Goal: Information Seeking & Learning: Learn about a topic

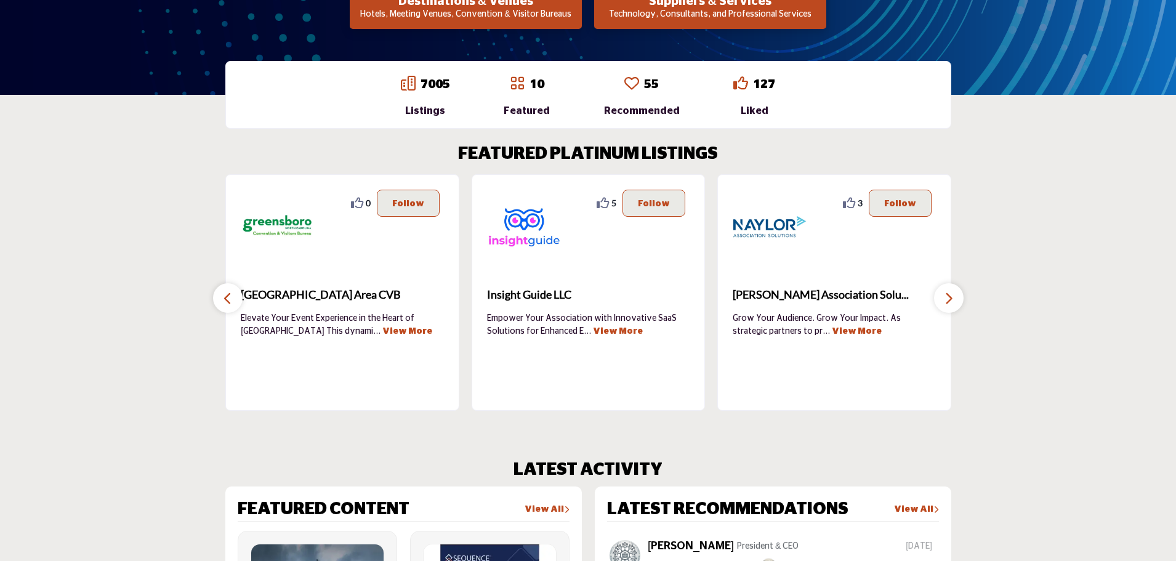
scroll to position [308, 0]
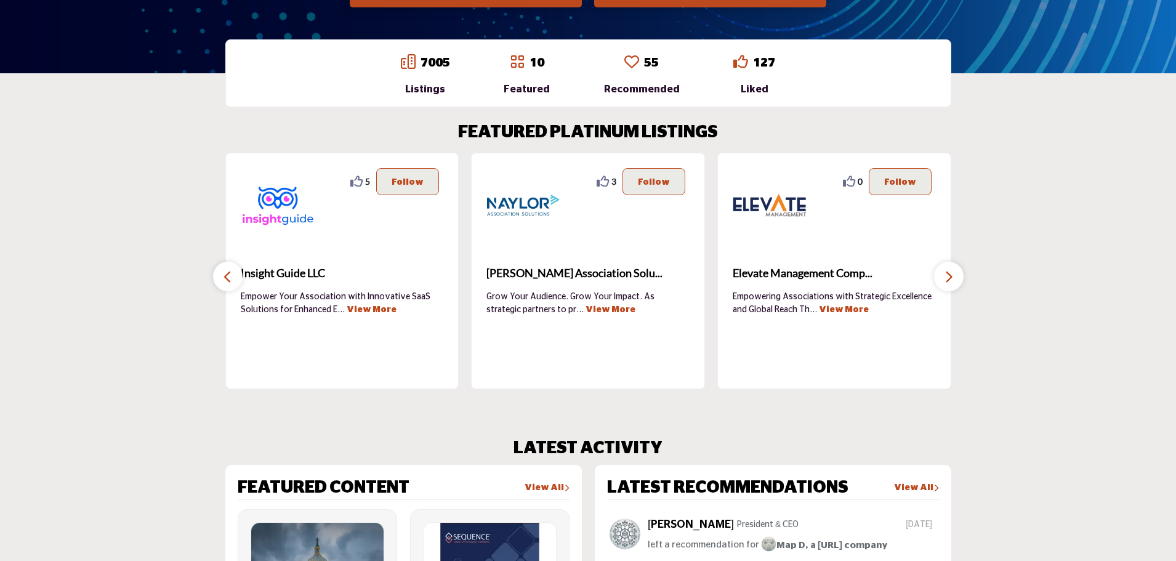
click at [949, 277] on icon "button" at bounding box center [949, 276] width 10 height 15
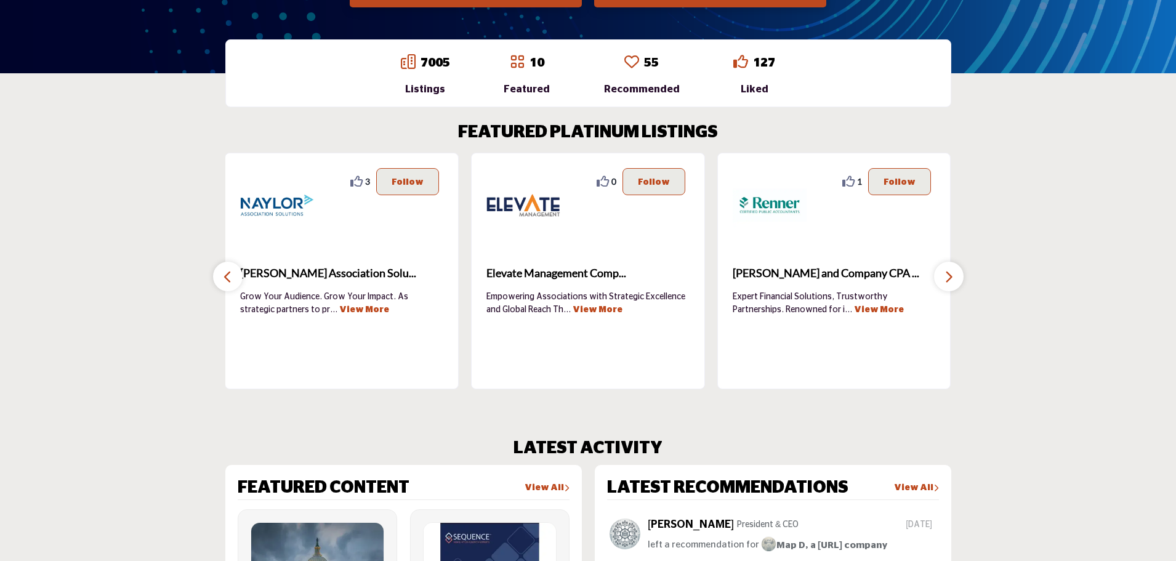
click at [949, 277] on icon "button" at bounding box center [949, 276] width 10 height 15
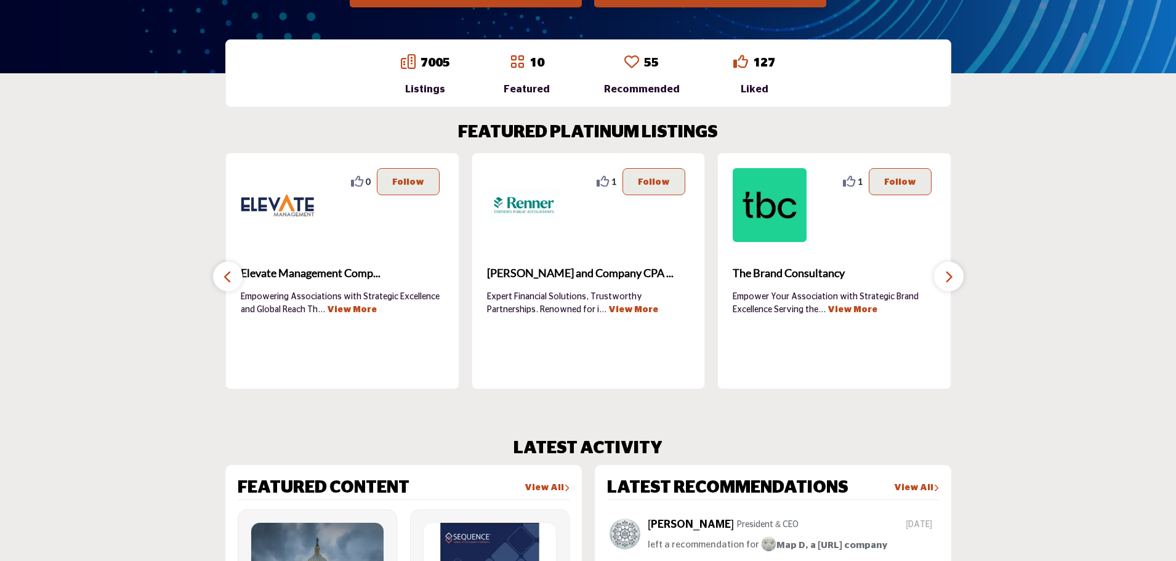
click at [949, 277] on icon "button" at bounding box center [949, 276] width 10 height 15
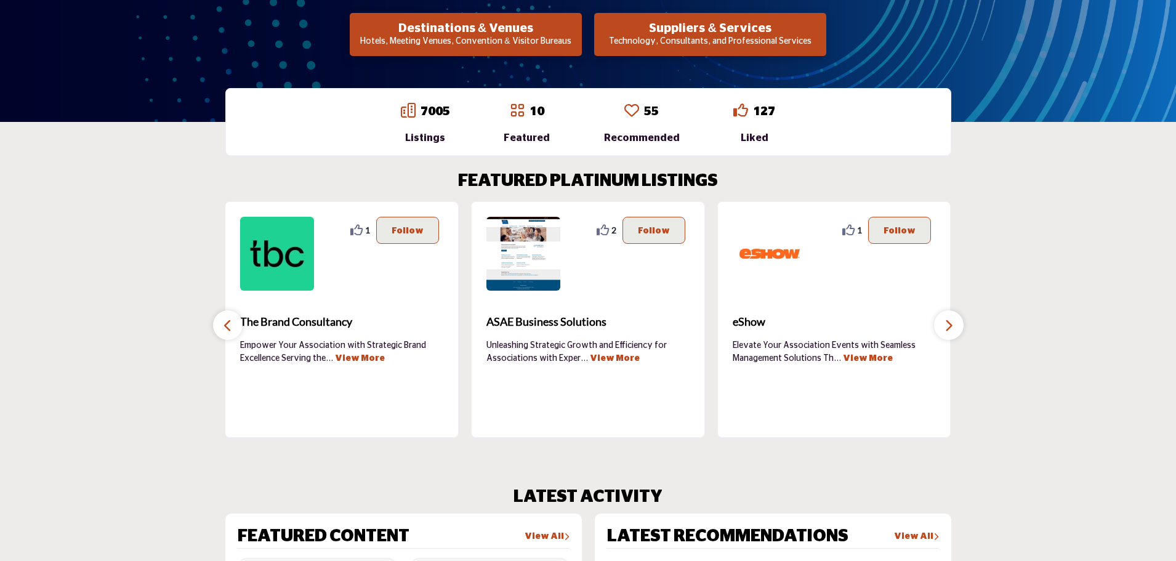
scroll to position [123, 0]
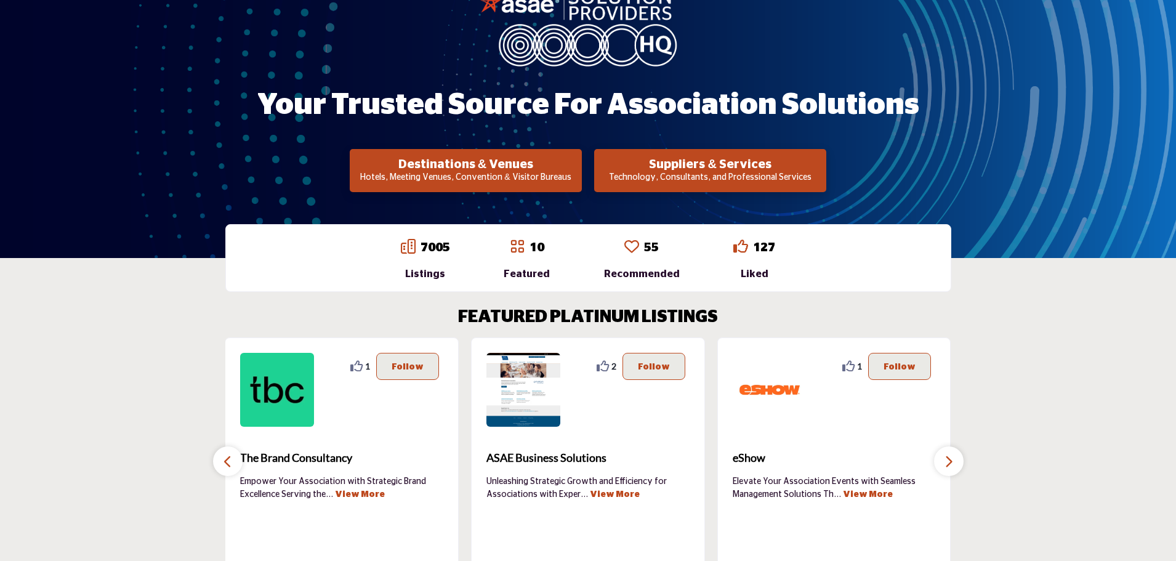
click at [687, 173] on p "Technology, Consultants, and Professional Services" at bounding box center [710, 178] width 225 height 12
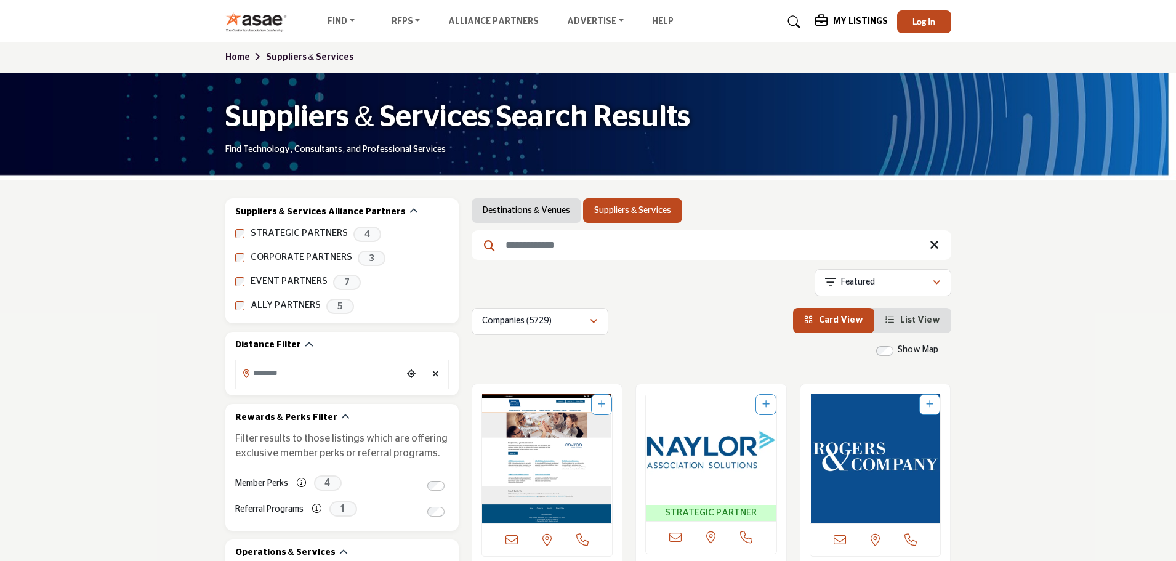
scroll to position [62, 0]
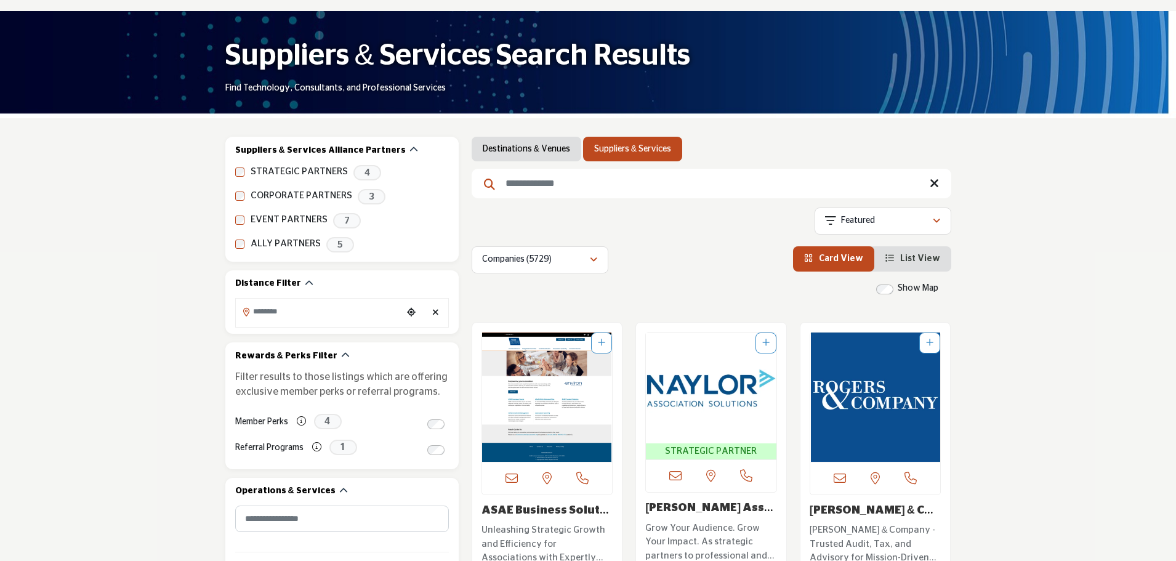
click at [626, 185] on input "Search Keyword" at bounding box center [712, 184] width 480 height 30
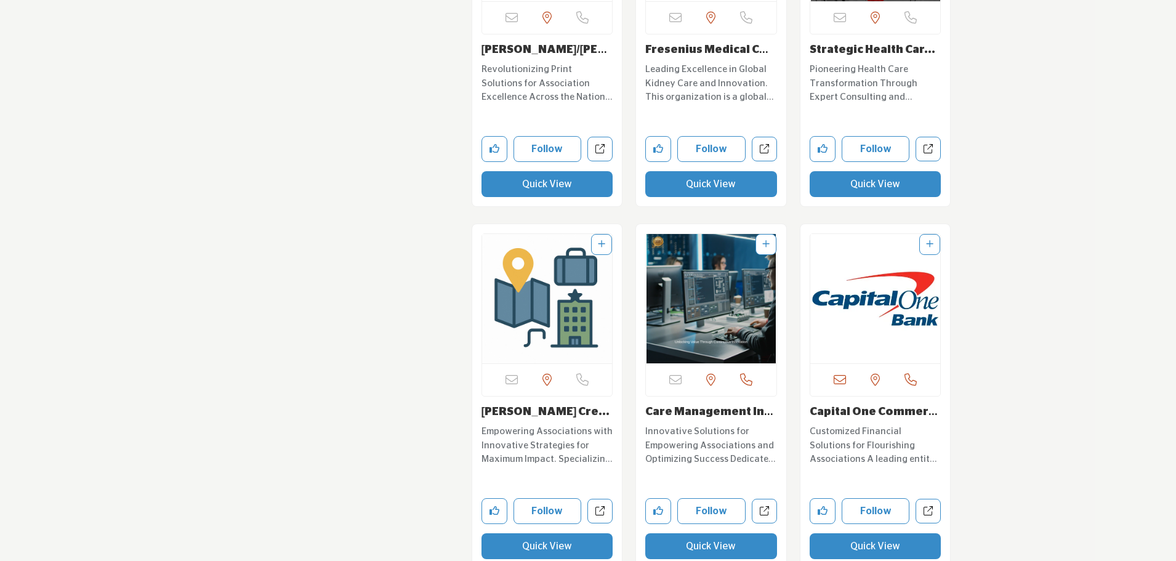
scroll to position [2216, 0]
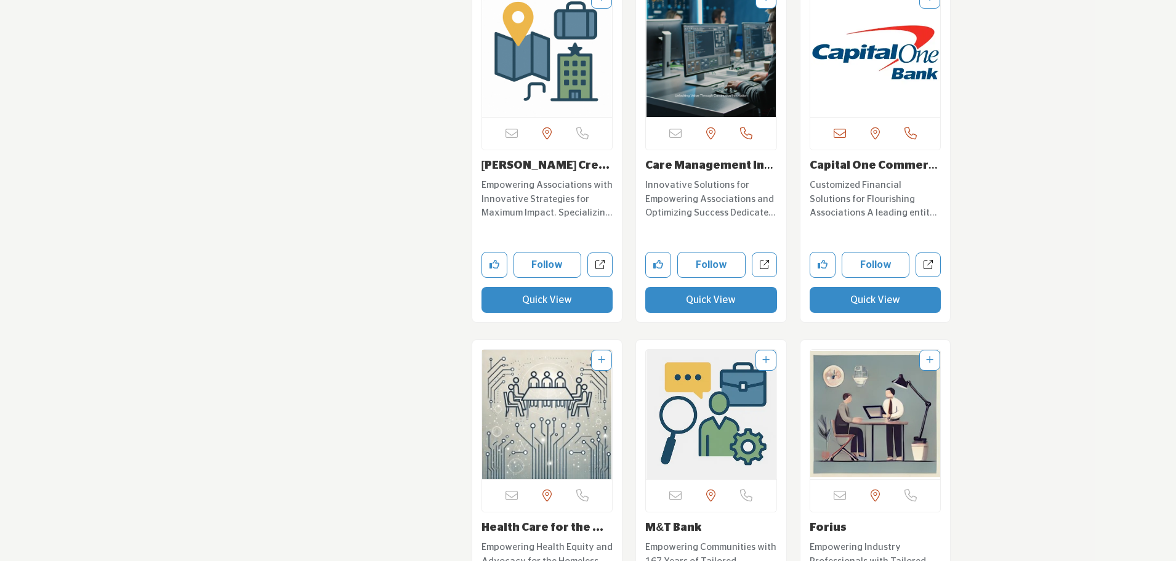
click at [901, 166] on link "Capital One Commerci..." at bounding box center [874, 172] width 128 height 25
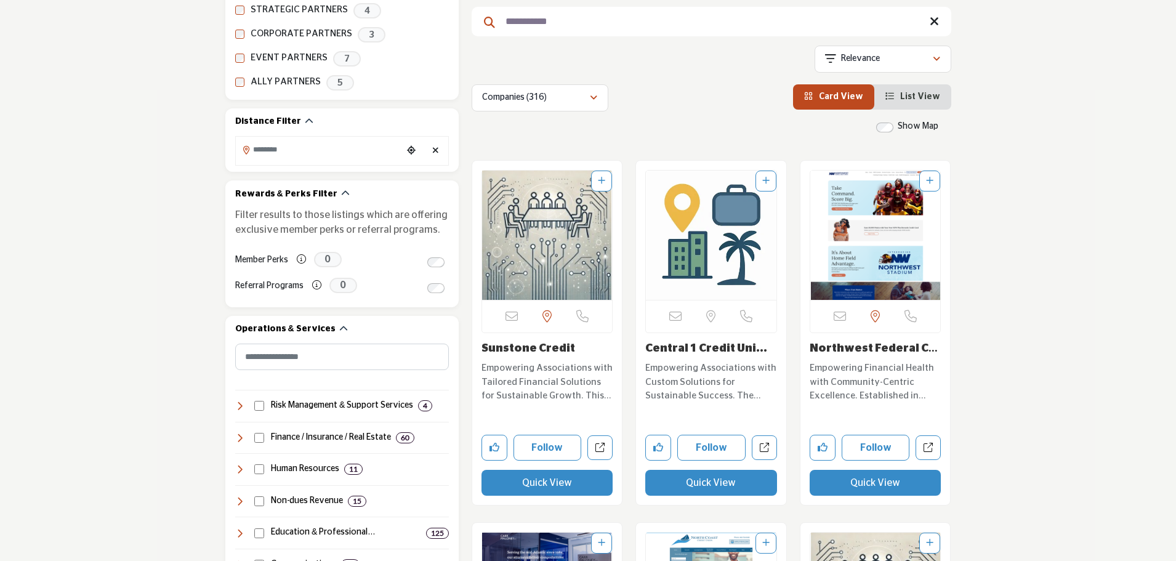
scroll to position [62, 0]
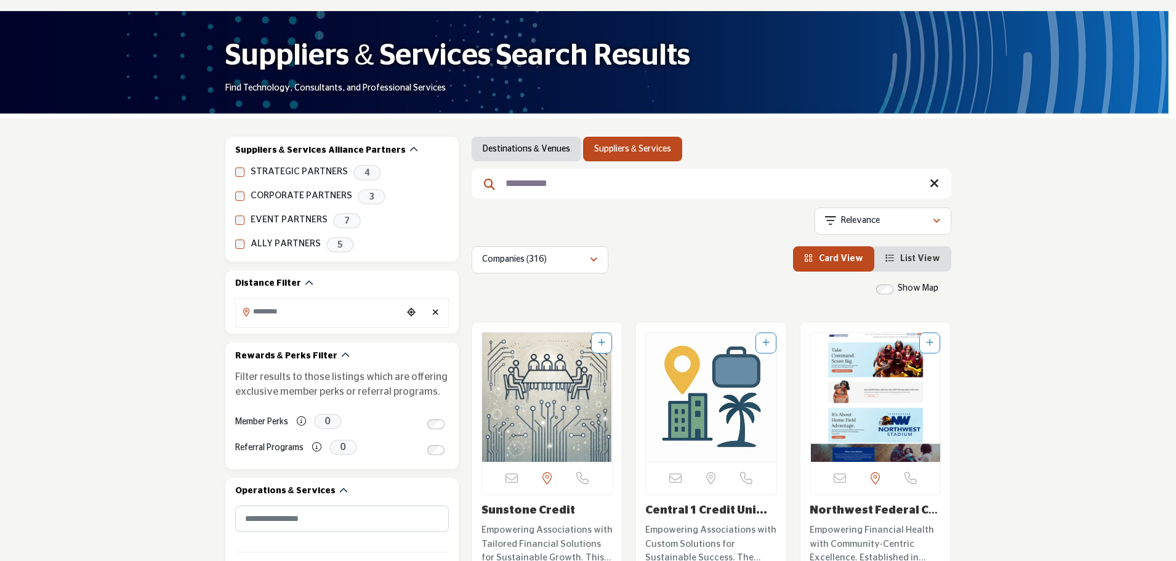
click at [589, 187] on input "**********" at bounding box center [712, 184] width 480 height 30
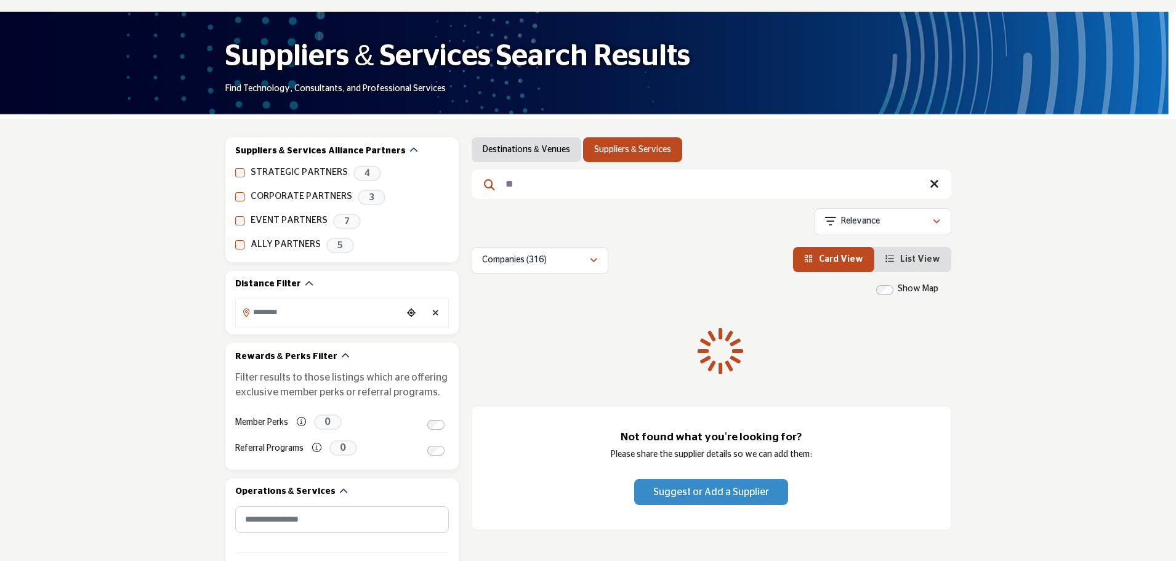
type input "*"
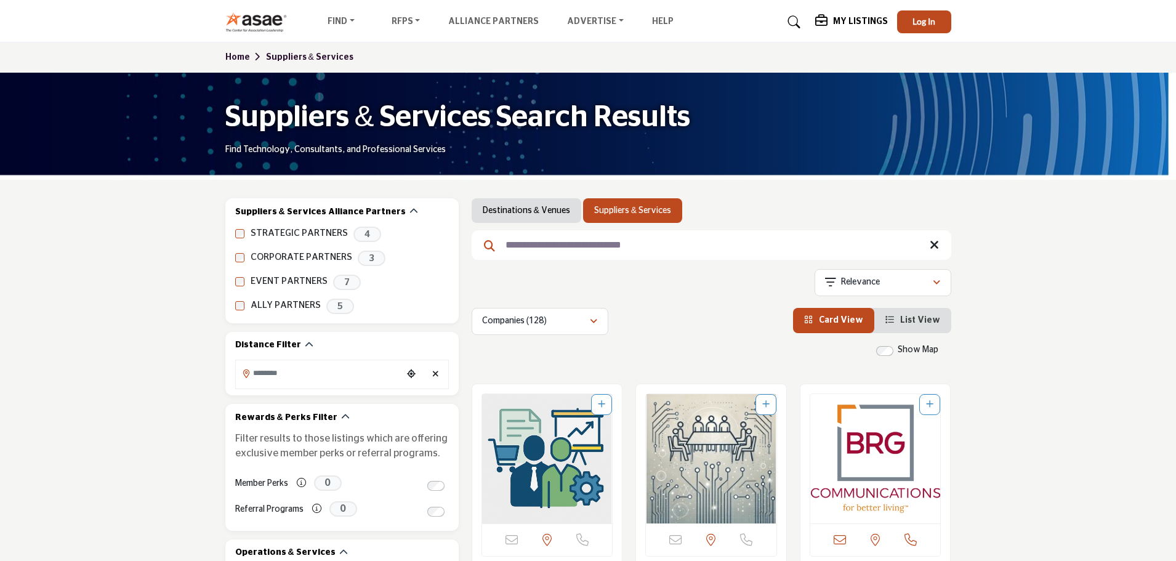
type input "**********"
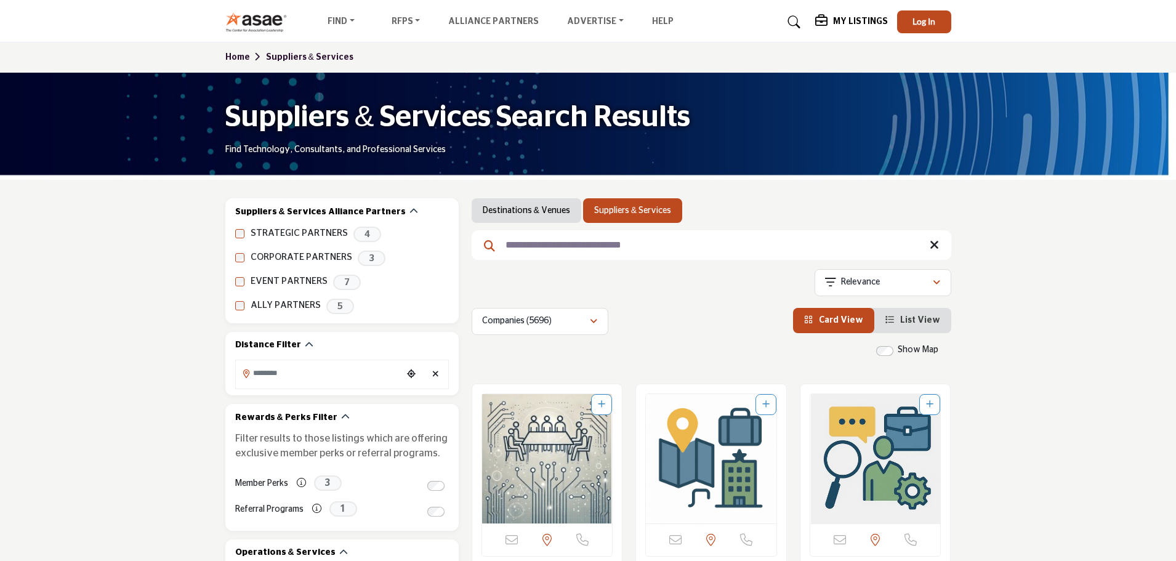
click at [934, 243] on icon at bounding box center [934, 245] width 9 height 12
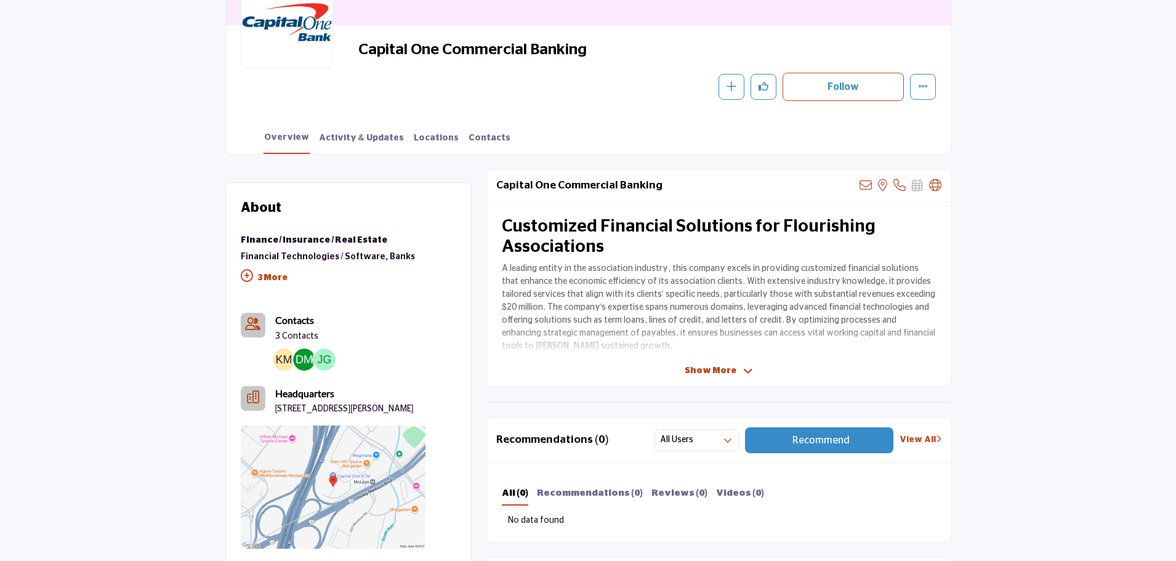
scroll to position [246, 0]
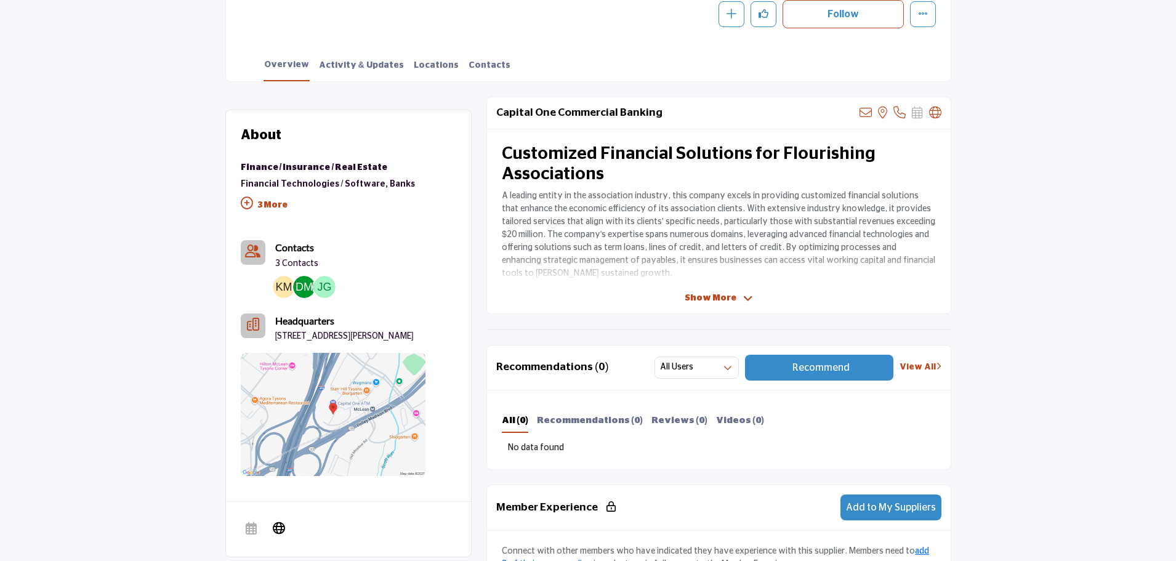
click at [697, 291] on div "Capital One Commercial Banking View email address of this listing View the loca…" at bounding box center [718, 205] width 465 height 217
click at [705, 296] on span "Show More" at bounding box center [711, 298] width 52 height 13
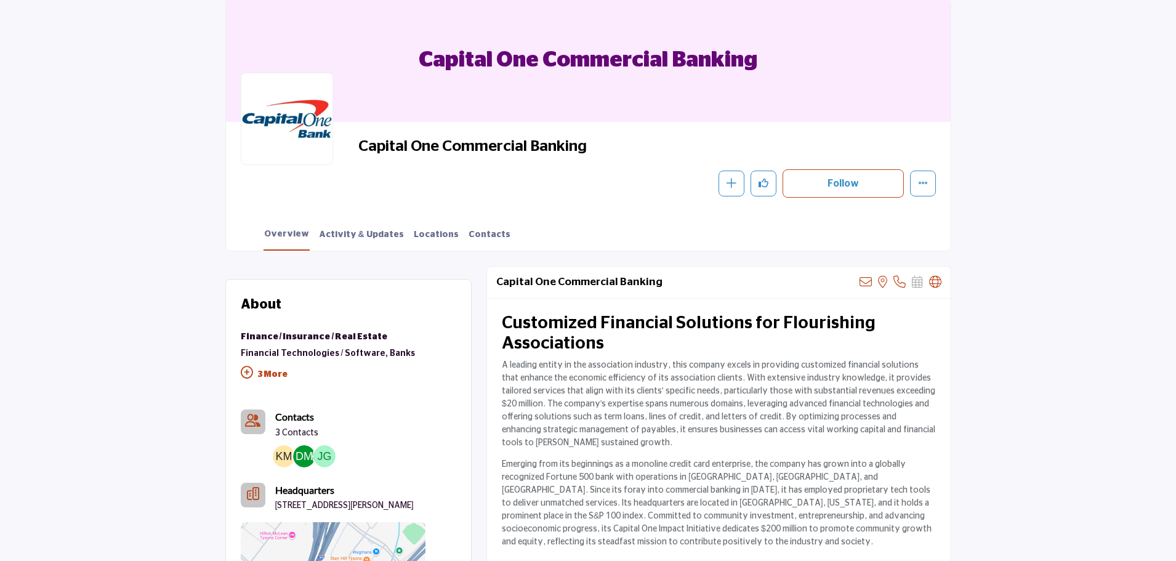
scroll to position [0, 0]
